Goal: Obtain resource: Obtain resource

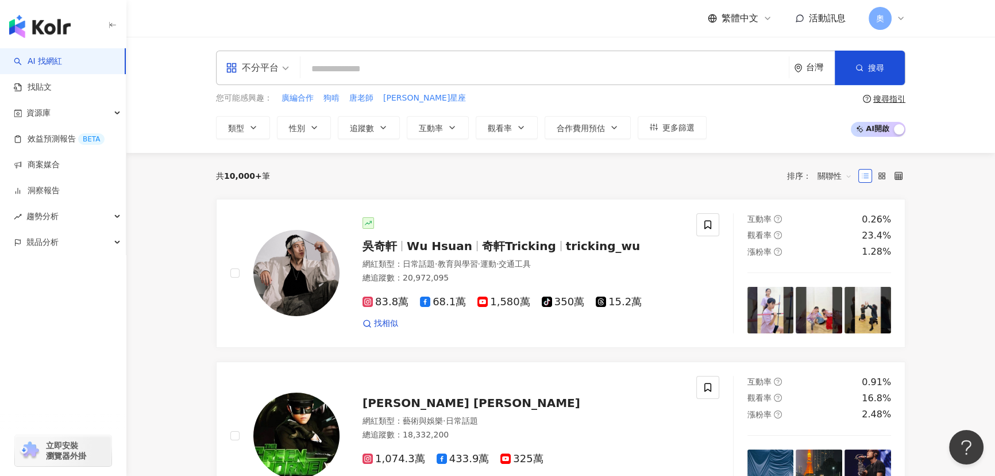
click at [391, 68] on input "search" at bounding box center [544, 69] width 479 height 22
click at [60, 185] on link "洞察報告" at bounding box center [37, 190] width 46 height 11
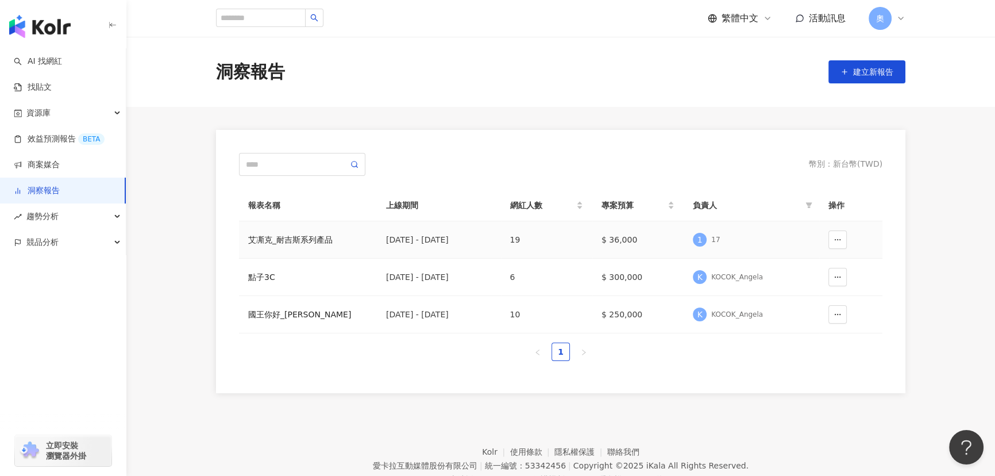
click at [310, 236] on div "艾凘克_耐吉斯系列產品" at bounding box center [307, 239] width 119 height 13
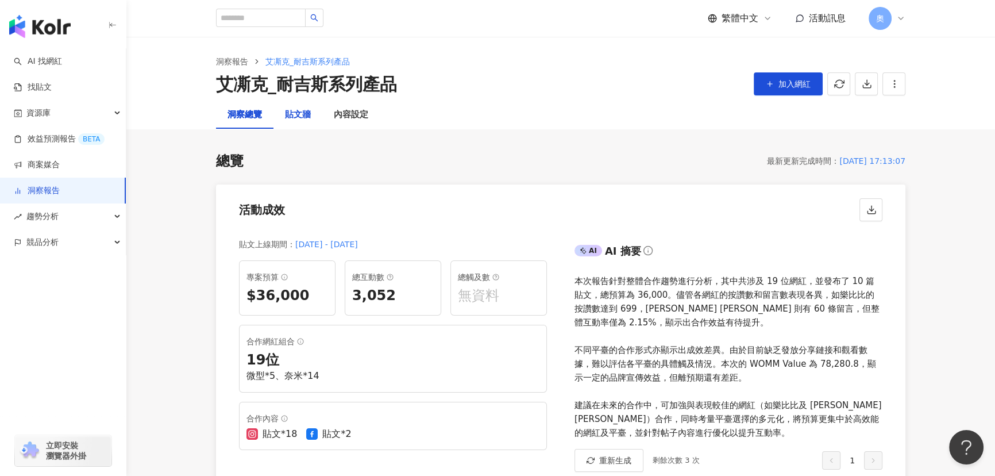
click at [297, 117] on div "貼文牆" at bounding box center [298, 115] width 26 height 14
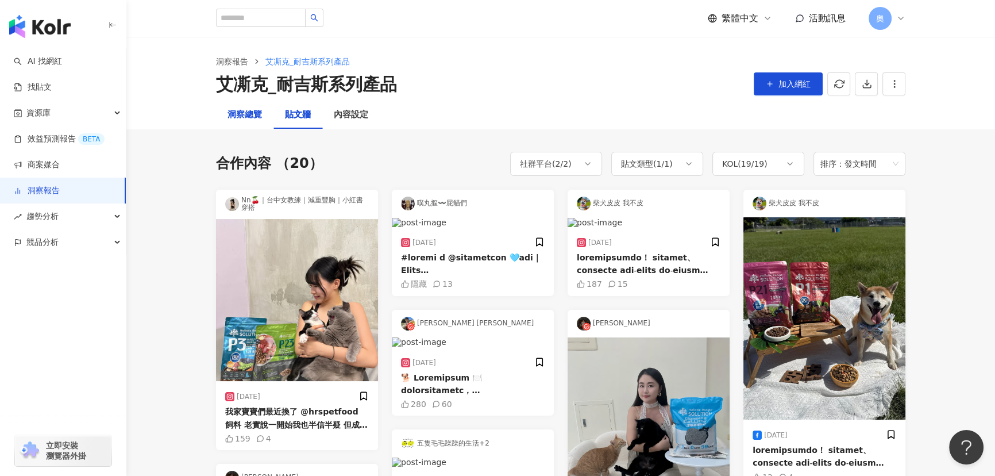
click at [246, 117] on div "洞察總覽" at bounding box center [244, 115] width 34 height 14
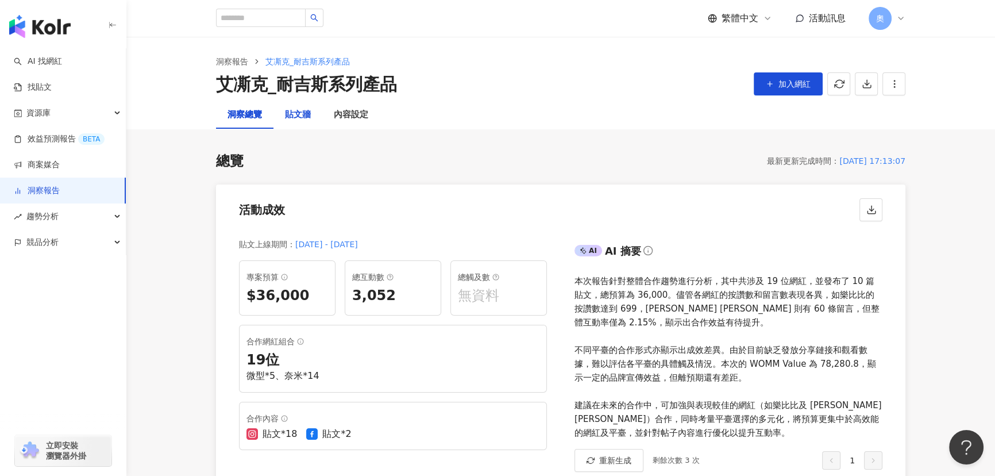
click at [298, 121] on div "貼文牆" at bounding box center [298, 115] width 26 height 14
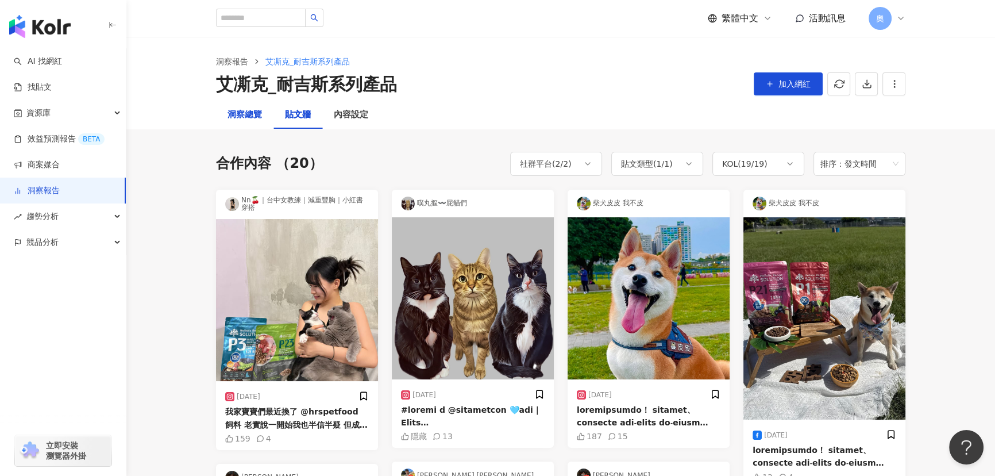
click at [229, 110] on div "洞察總覽" at bounding box center [244, 115] width 34 height 14
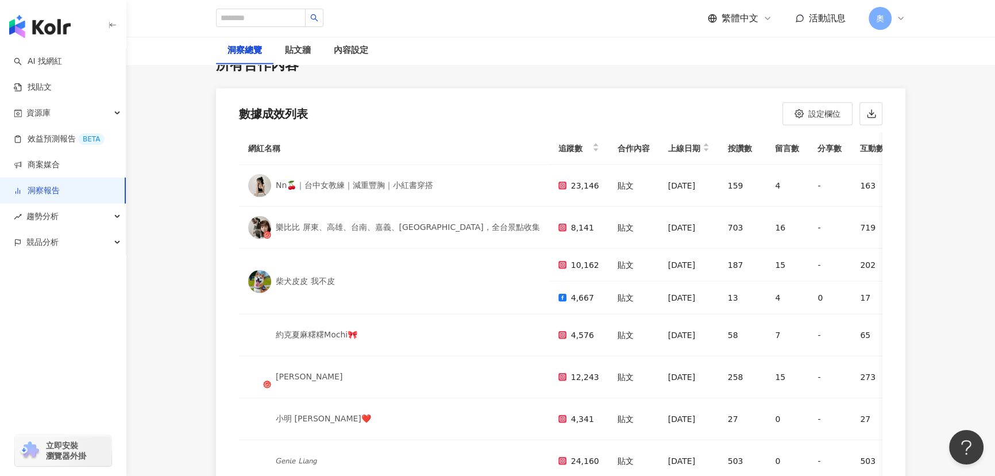
scroll to position [3447, 0]
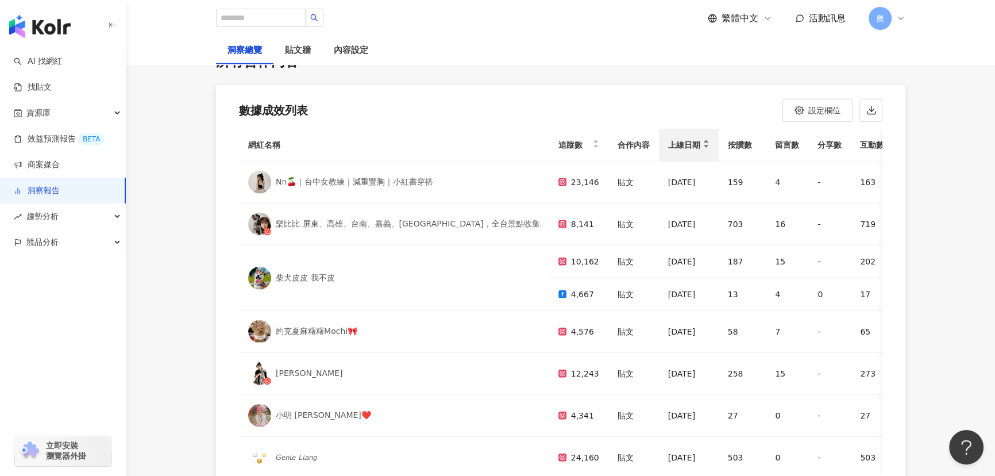
click at [668, 138] on div "上線日期" at bounding box center [688, 145] width 41 height 14
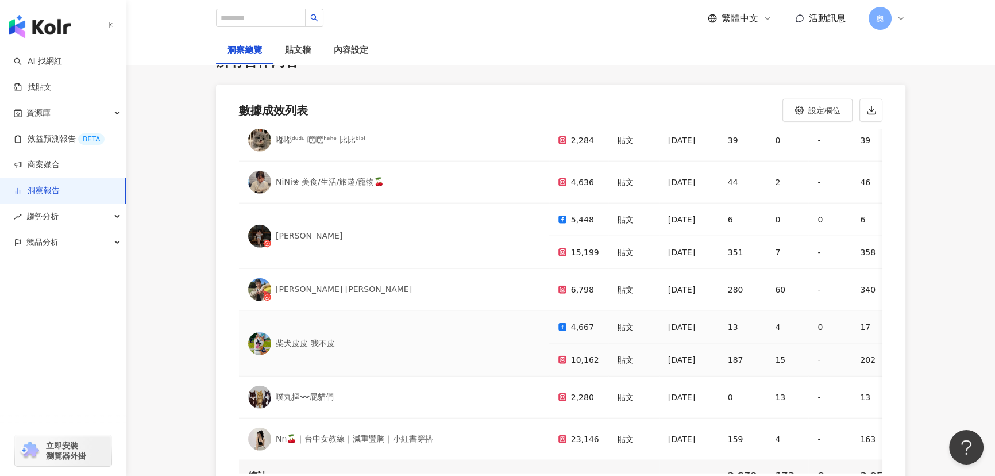
scroll to position [529, 0]
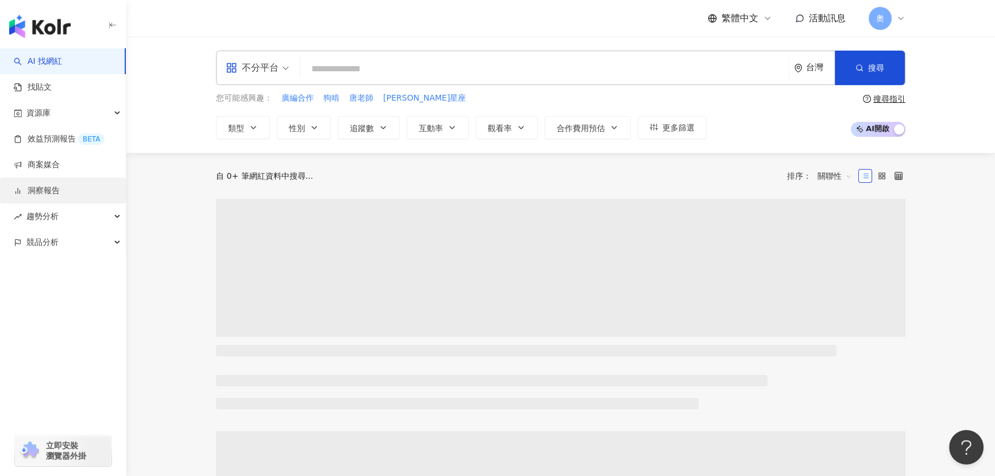
click at [40, 186] on link "洞察報告" at bounding box center [37, 190] width 46 height 11
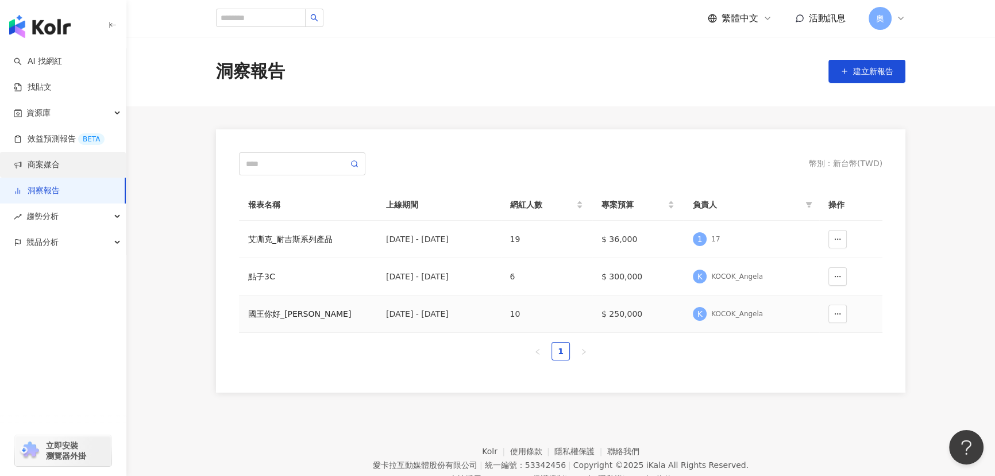
scroll to position [65, 0]
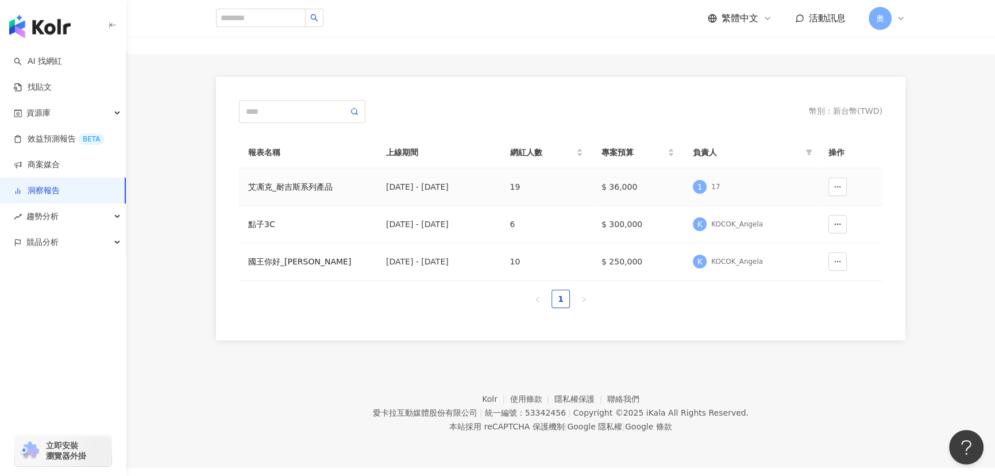
click at [278, 181] on td "艾凘克_耐吉斯系列產品" at bounding box center [308, 186] width 138 height 37
click at [286, 180] on div "艾凘克_耐吉斯系列產品" at bounding box center [307, 186] width 119 height 13
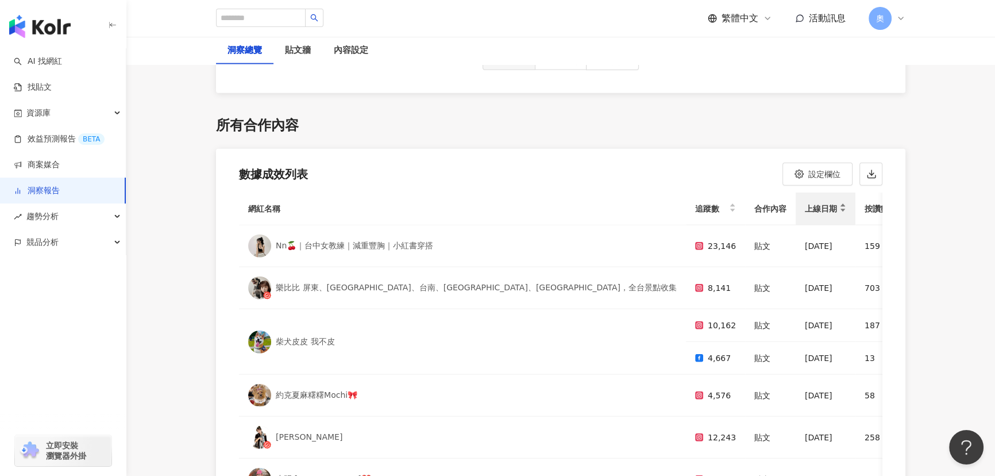
click at [805, 202] on span "上線日期" at bounding box center [821, 209] width 32 height 14
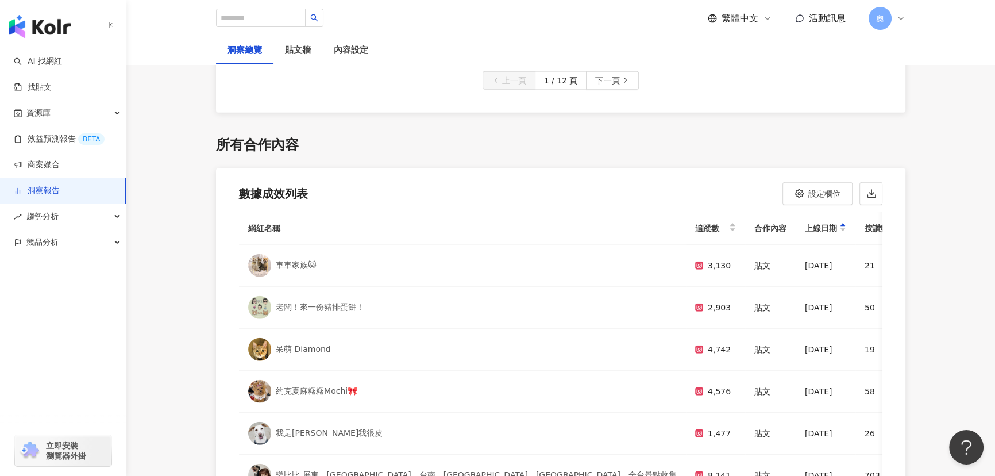
scroll to position [3342, 0]
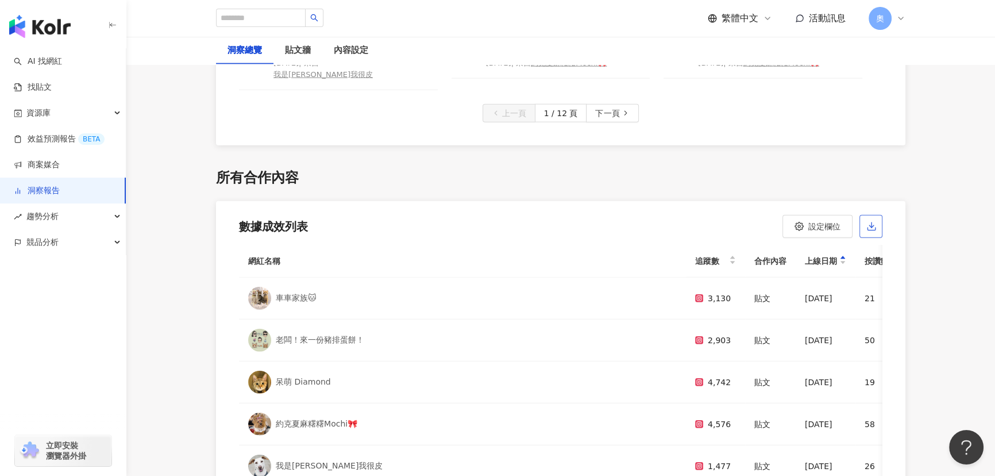
click at [871, 222] on line "button" at bounding box center [871, 224] width 0 height 5
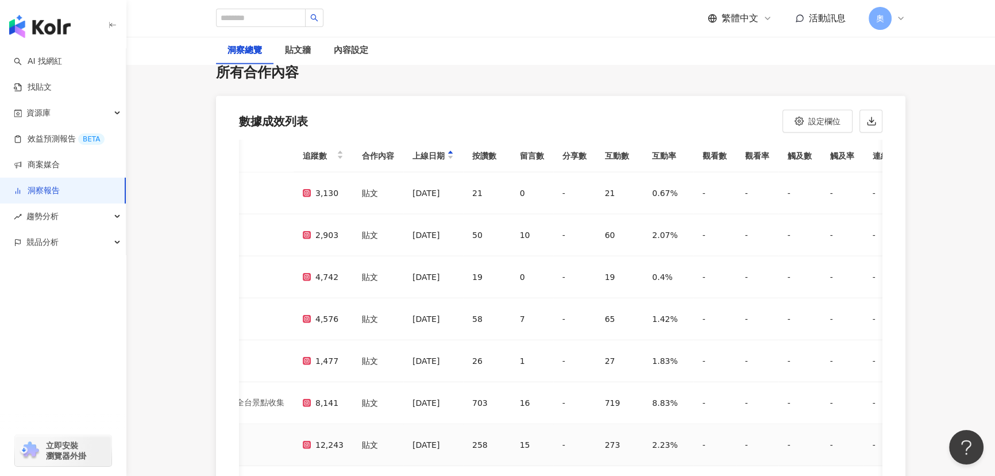
scroll to position [3447, 0]
